Goal: Information Seeking & Learning: Check status

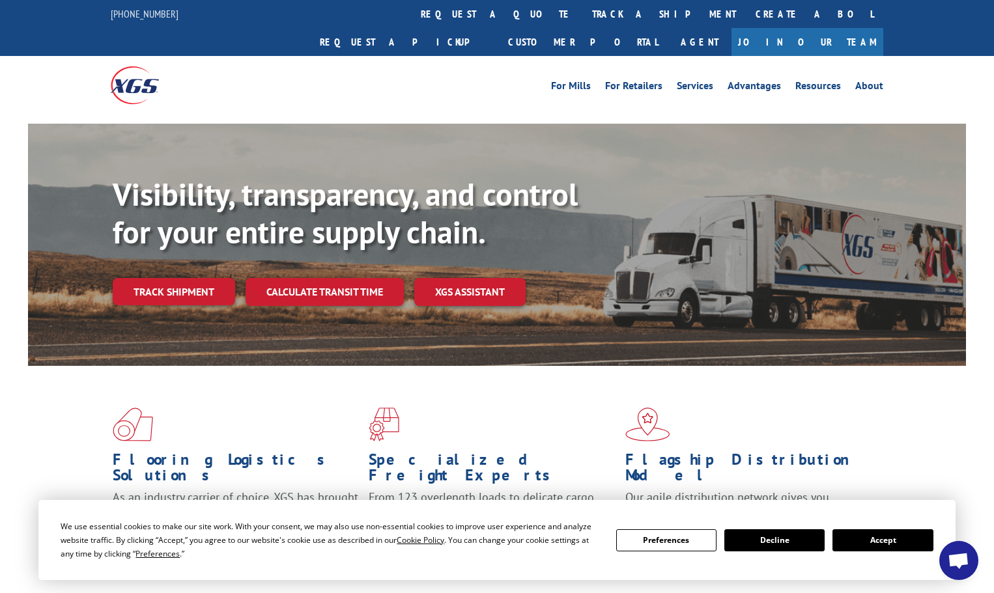
click at [872, 546] on button "Accept" at bounding box center [882, 540] width 100 height 22
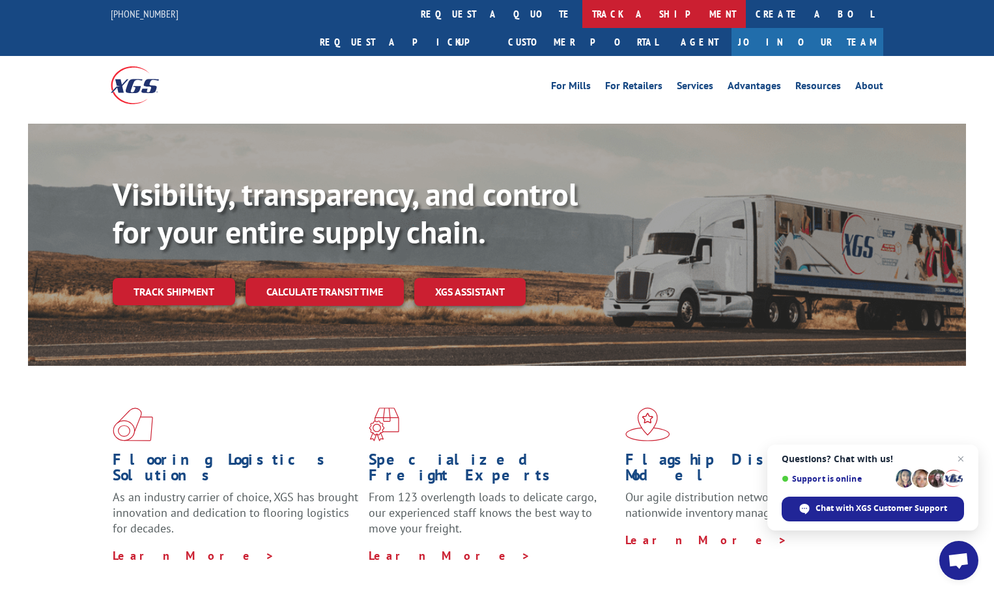
click at [582, 10] on link "track a shipment" at bounding box center [663, 14] width 163 height 28
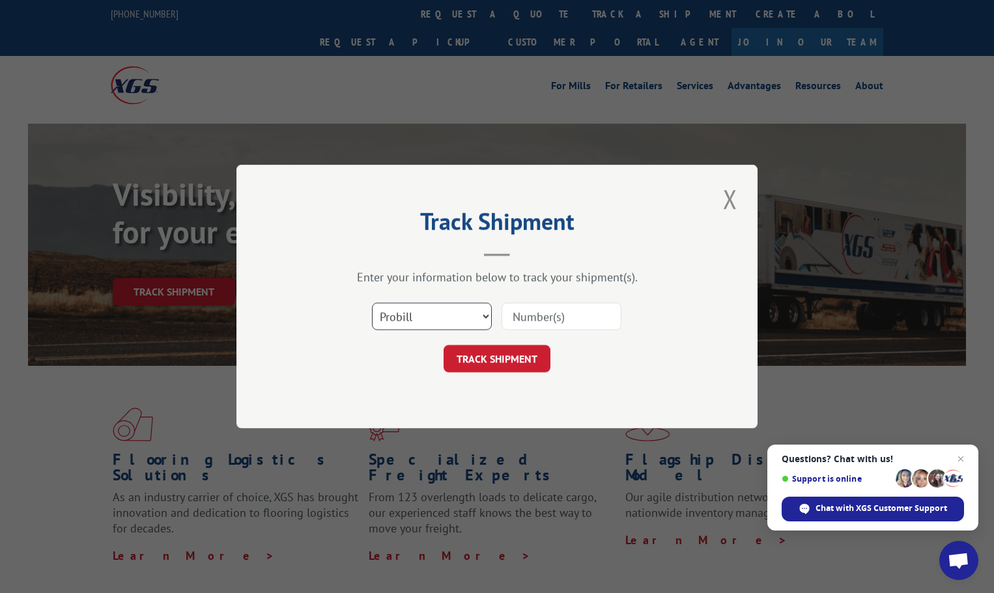
click at [443, 315] on select "Select category... Probill BOL PO" at bounding box center [432, 316] width 120 height 27
select select "po"
click at [372, 303] on select "Select category... Probill BOL PO" at bounding box center [432, 316] width 120 height 27
click at [520, 318] on input at bounding box center [561, 316] width 120 height 27
paste input "08537858"
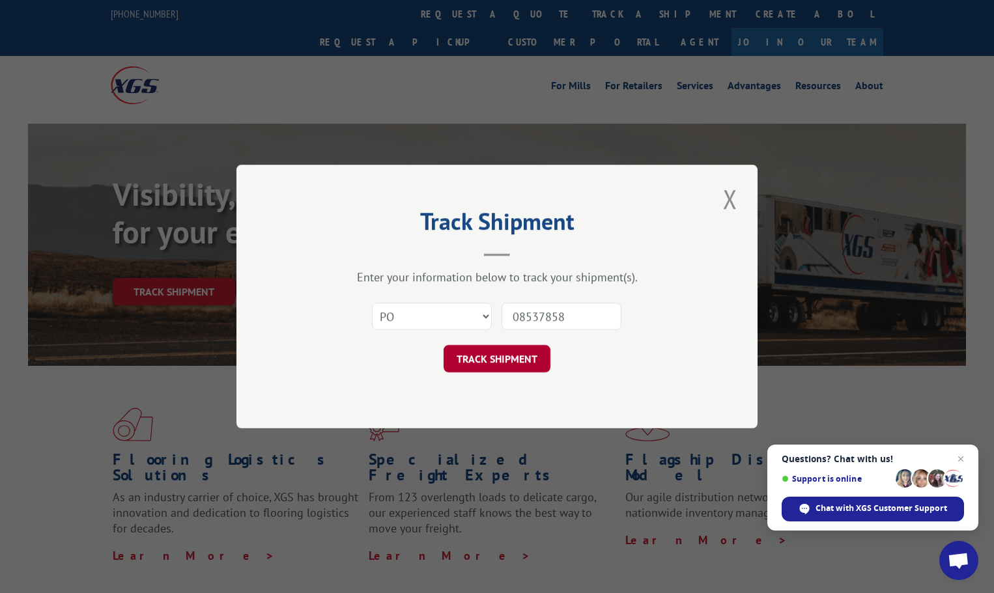
type input "08537858"
click at [477, 364] on button "TRACK SHIPMENT" at bounding box center [496, 358] width 107 height 27
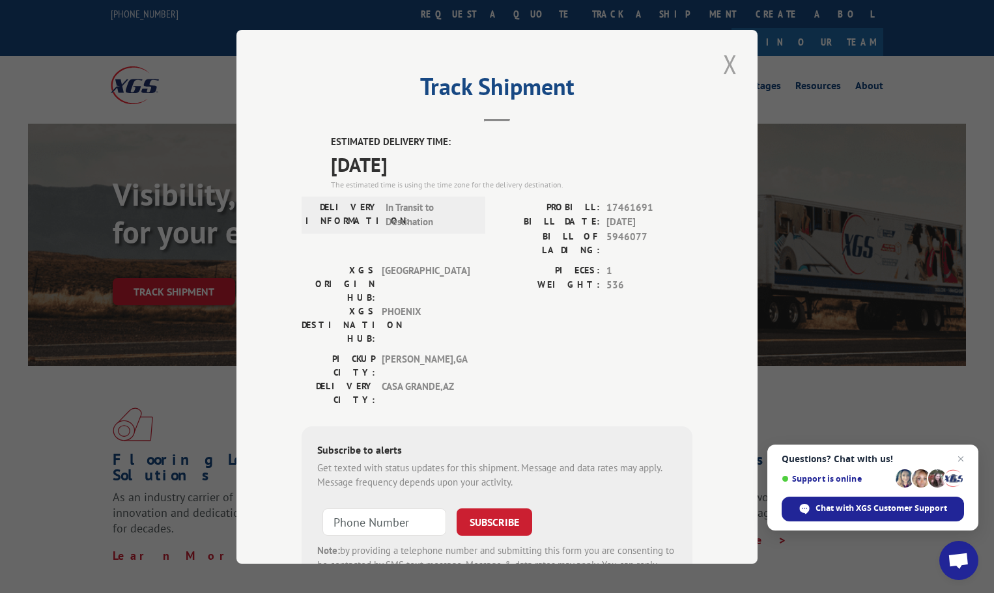
click at [720, 66] on button "Close modal" at bounding box center [730, 64] width 22 height 36
